Goal: Check status: Check status

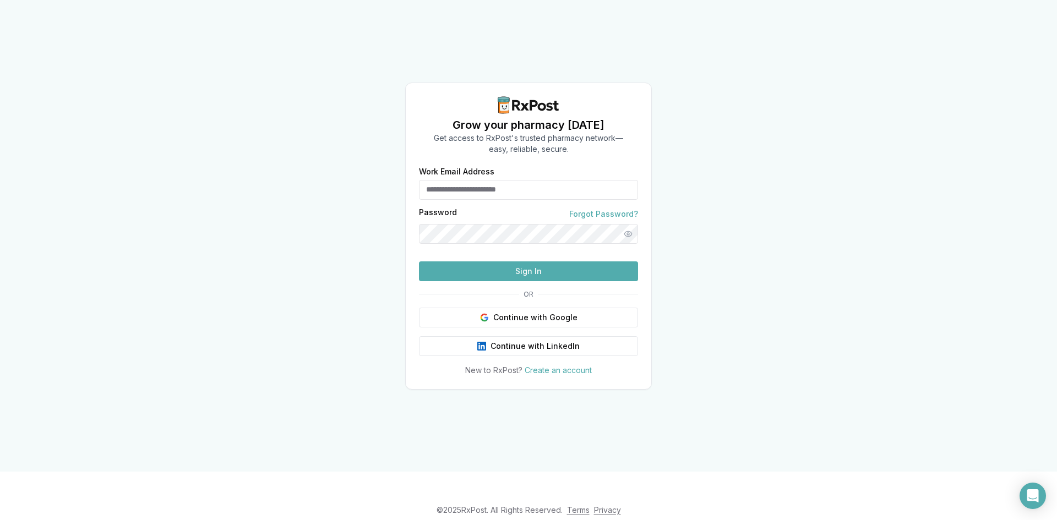
click at [474, 180] on input "Work Email Address" at bounding box center [528, 190] width 219 height 20
type input "**********"
click at [505, 281] on button "Sign In" at bounding box center [528, 272] width 219 height 20
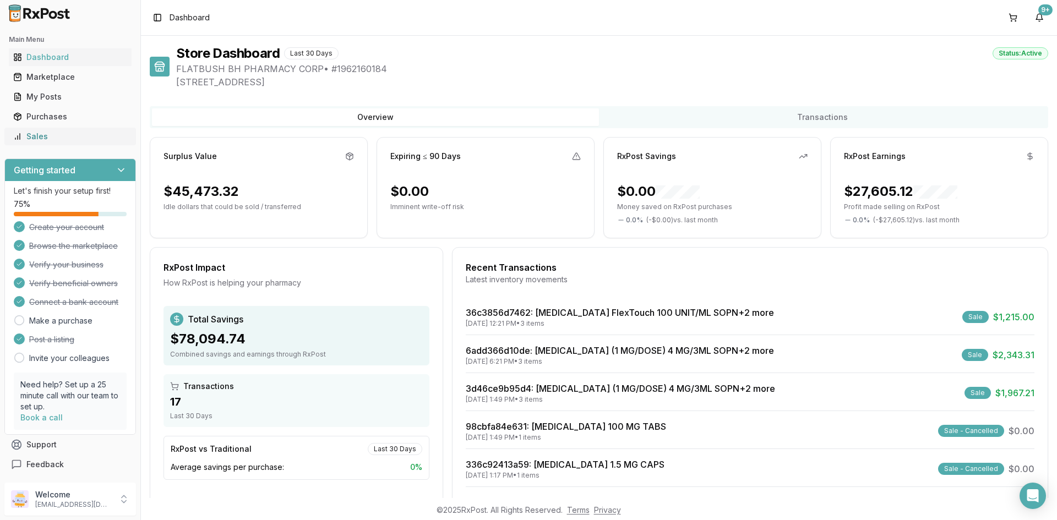
click at [50, 143] on link "Sales" at bounding box center [70, 137] width 123 height 20
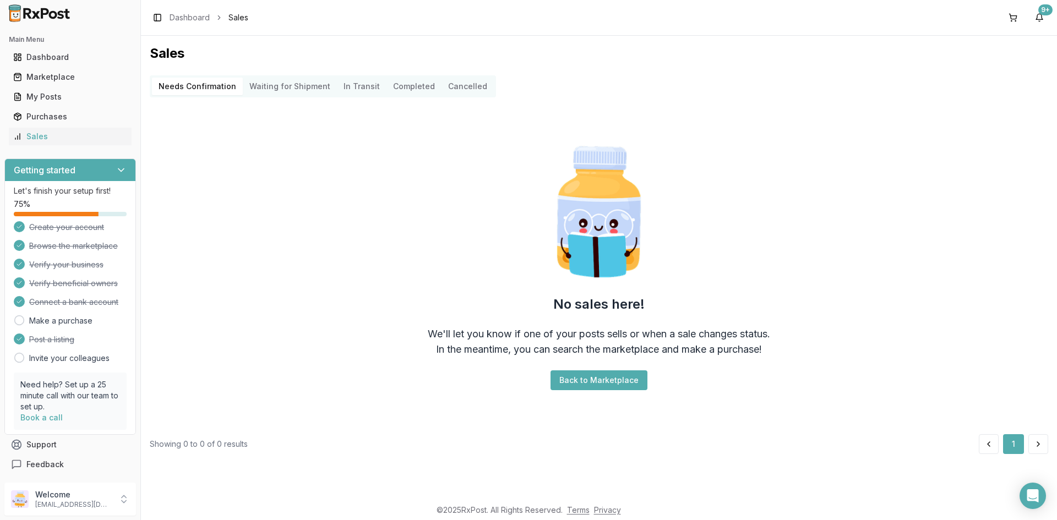
click at [279, 84] on Shipment "Waiting for Shipment" at bounding box center [290, 87] width 94 height 18
click at [404, 87] on button "Completed" at bounding box center [414, 87] width 55 height 18
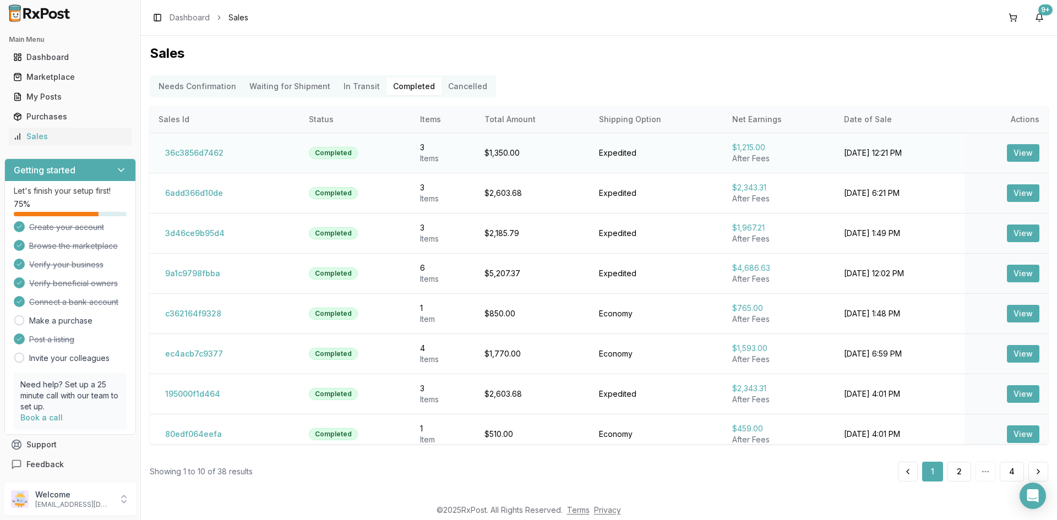
click at [1007, 157] on button "View" at bounding box center [1023, 153] width 32 height 18
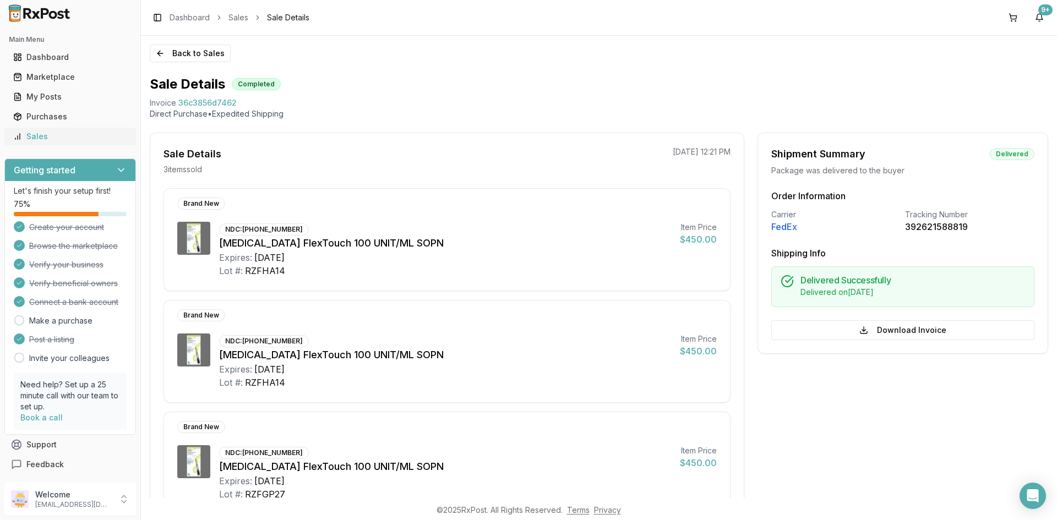
click at [50, 137] on div "Sales" at bounding box center [70, 136] width 114 height 11
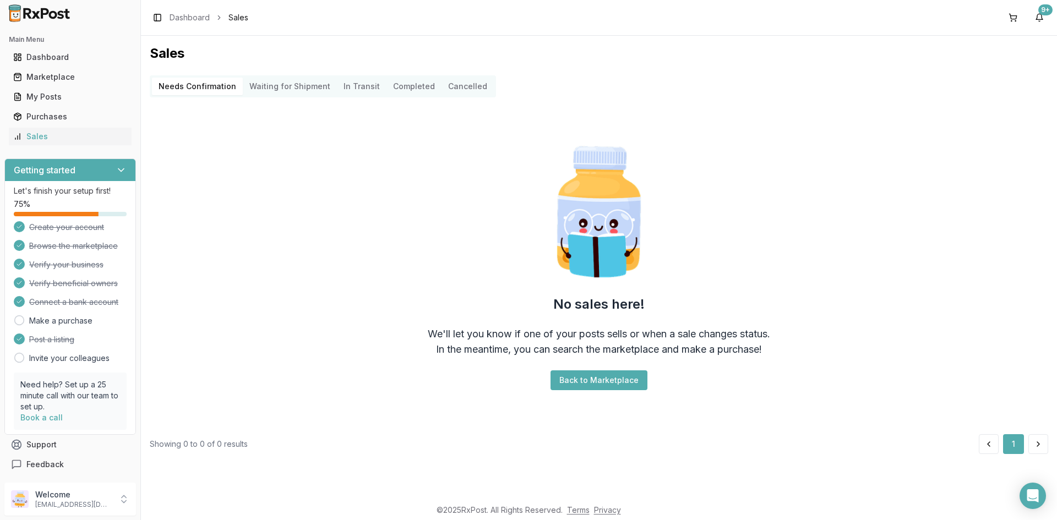
click at [412, 83] on button "Completed" at bounding box center [414, 87] width 55 height 18
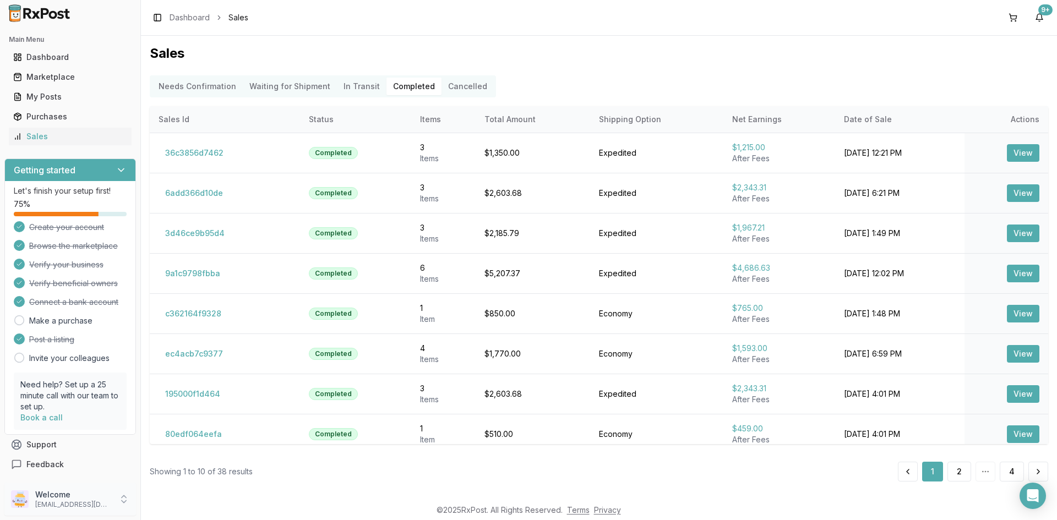
click at [62, 499] on p "Welcome" at bounding box center [73, 495] width 77 height 11
click at [180, 496] on button "Sign Out" at bounding box center [199, 502] width 113 height 18
